Goal: Task Accomplishment & Management: Use online tool/utility

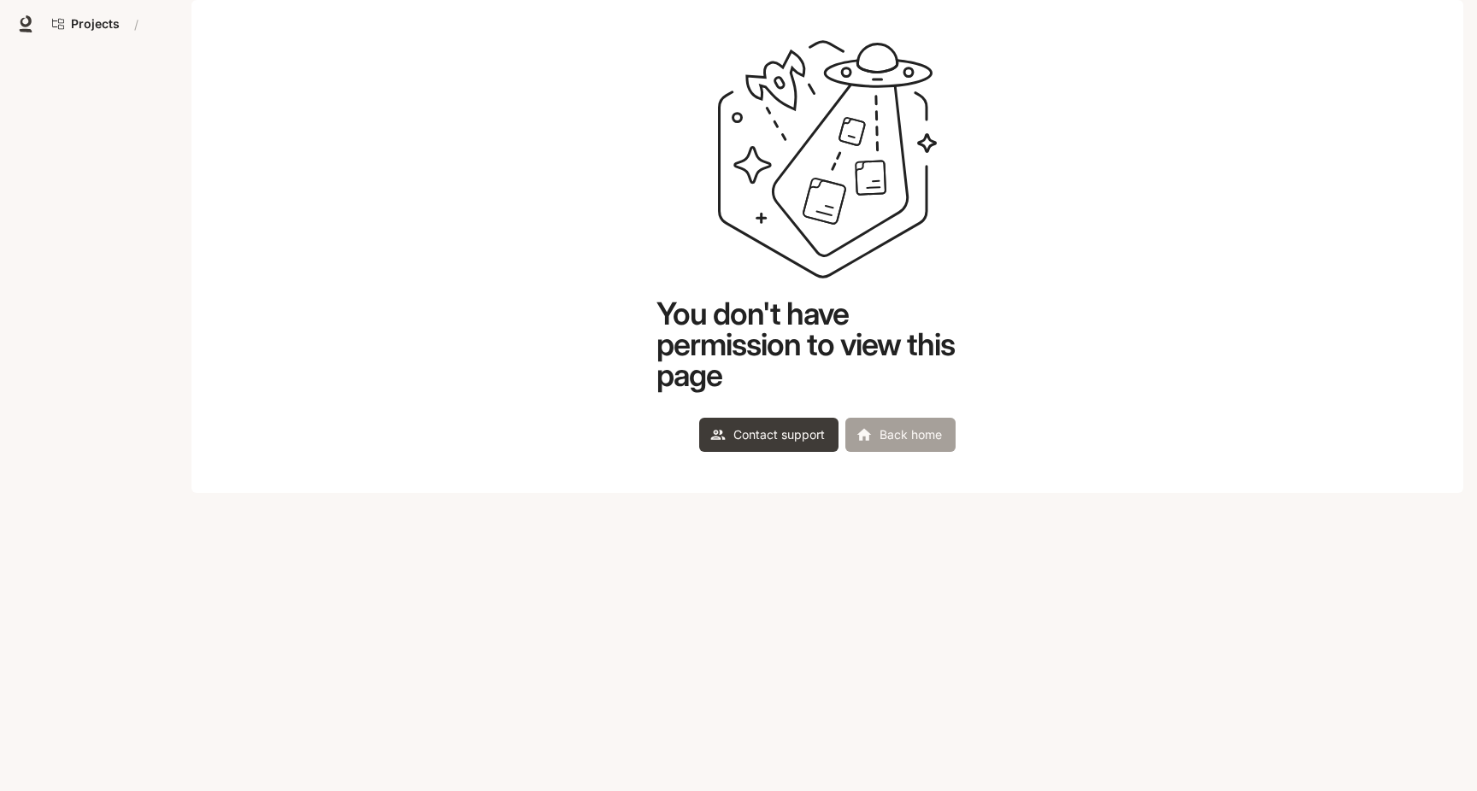
click at [924, 452] on link "Back home" at bounding box center [900, 435] width 110 height 34
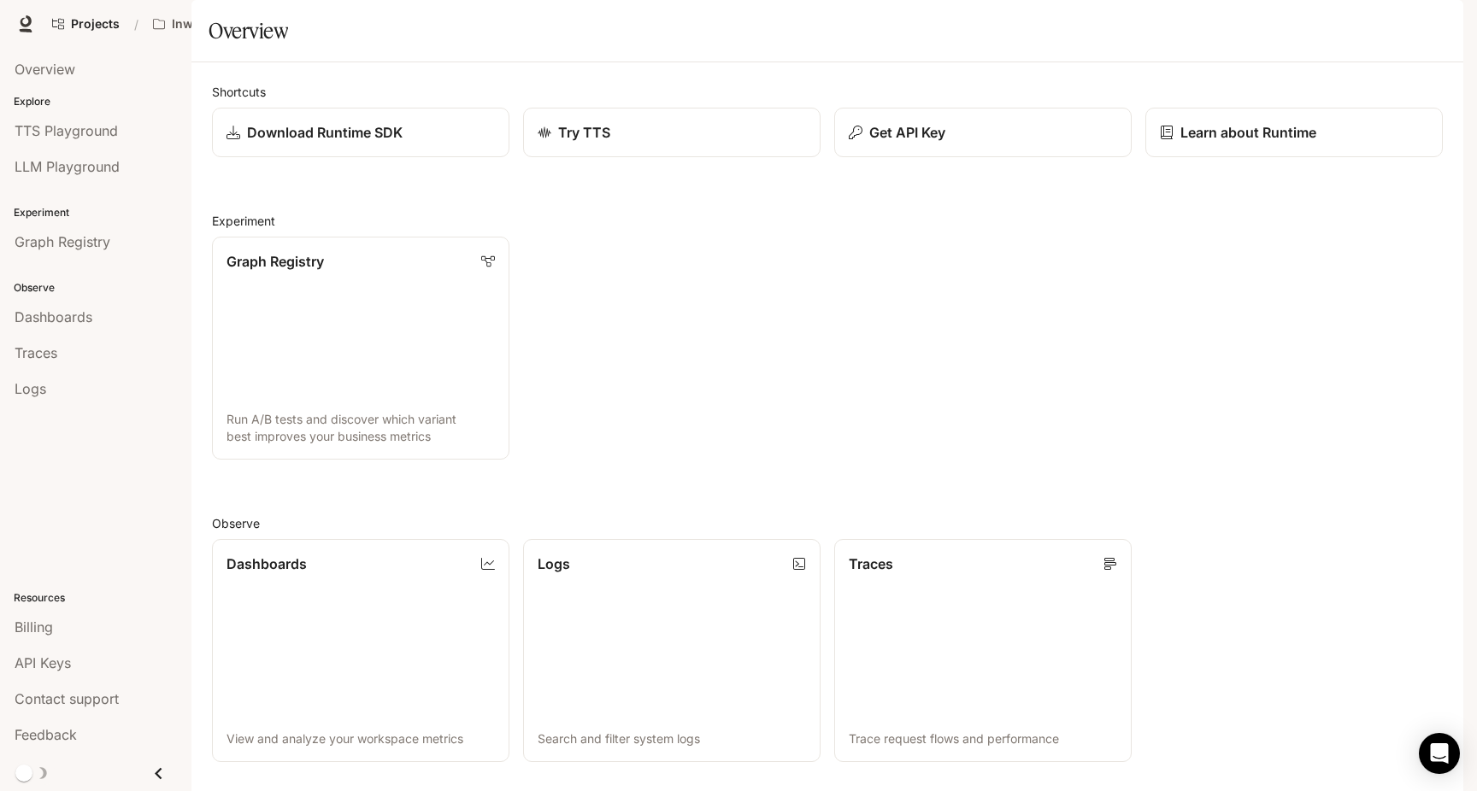
click at [1443, 25] on icon "button" at bounding box center [1440, 24] width 14 height 14
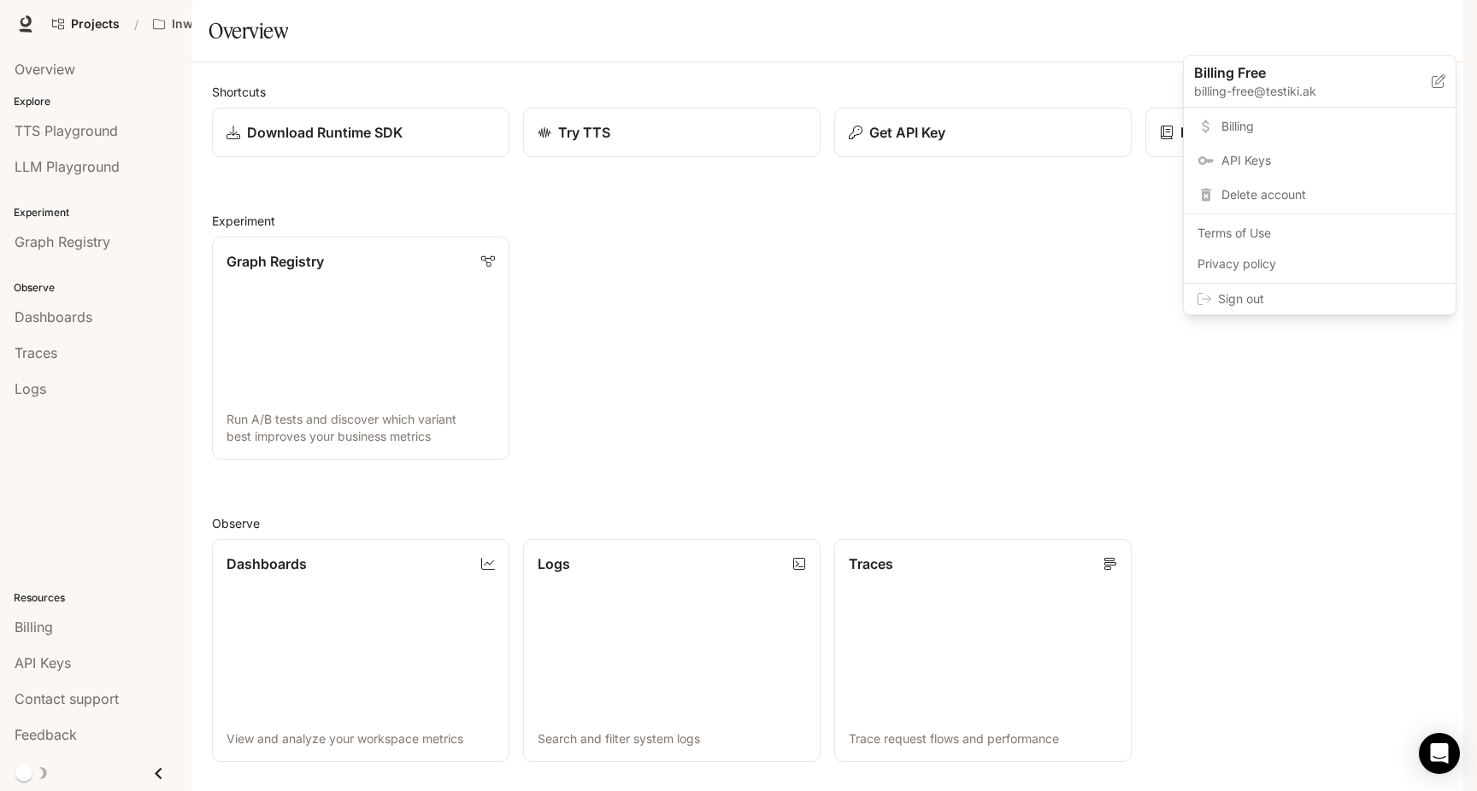
click at [1261, 156] on span "API Keys" at bounding box center [1331, 160] width 221 height 17
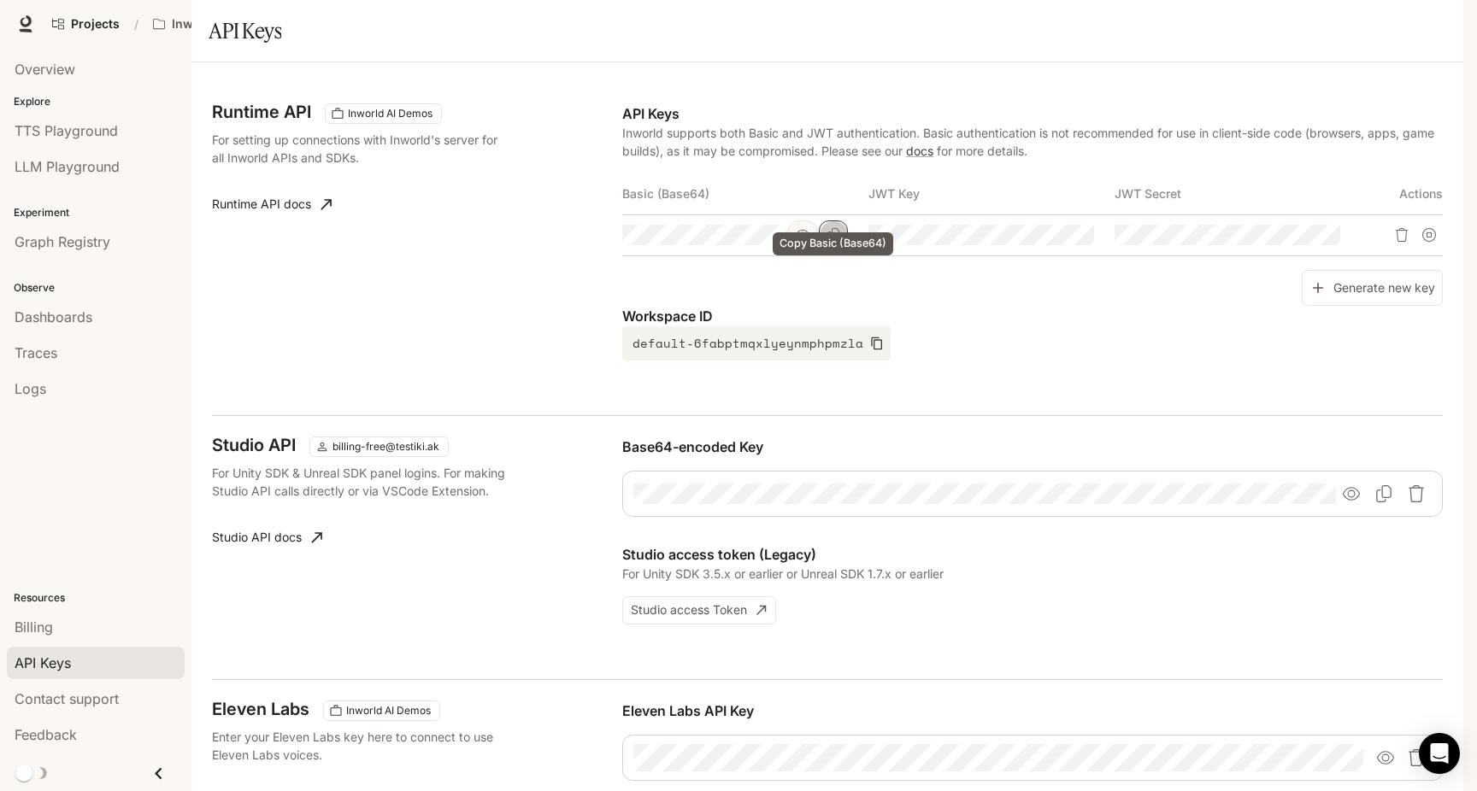
click at [837, 242] on icon "Copy Basic (Base64)" at bounding box center [834, 235] width 14 height 14
